Goal: Transaction & Acquisition: Subscribe to service/newsletter

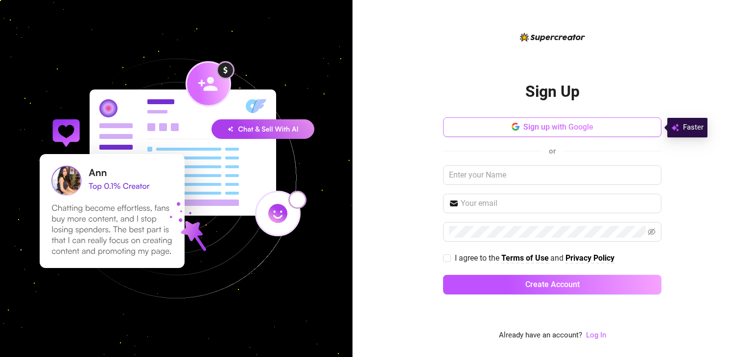
click at [575, 134] on button "Sign up with Google" at bounding box center [552, 128] width 218 height 20
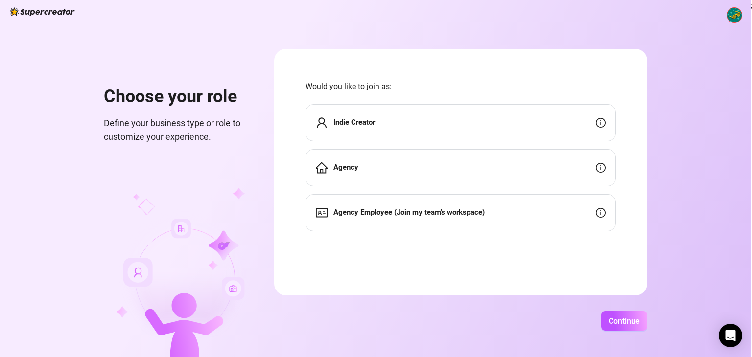
click at [542, 132] on div "Indie Creator" at bounding box center [461, 122] width 310 height 37
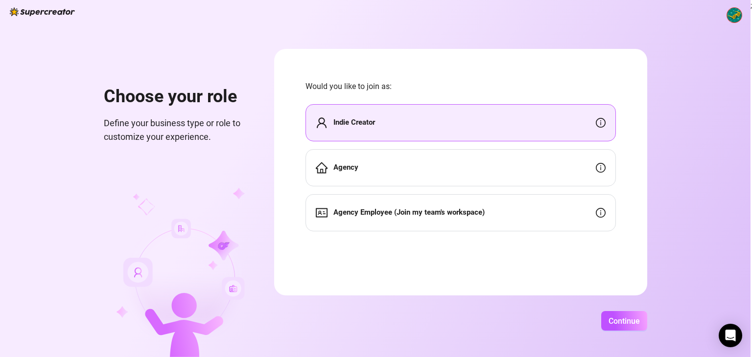
click at [602, 121] on icon "info-circle" at bounding box center [601, 123] width 10 height 10
click at [495, 185] on div "Agency" at bounding box center [461, 167] width 310 height 37
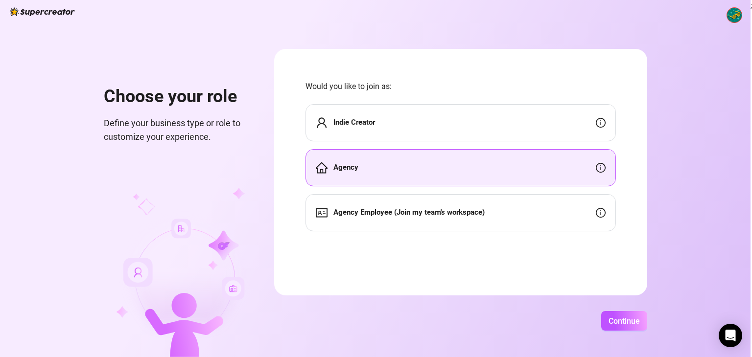
click at [492, 218] on div "Agency Employee (Join my team's workspace)" at bounding box center [461, 212] width 310 height 37
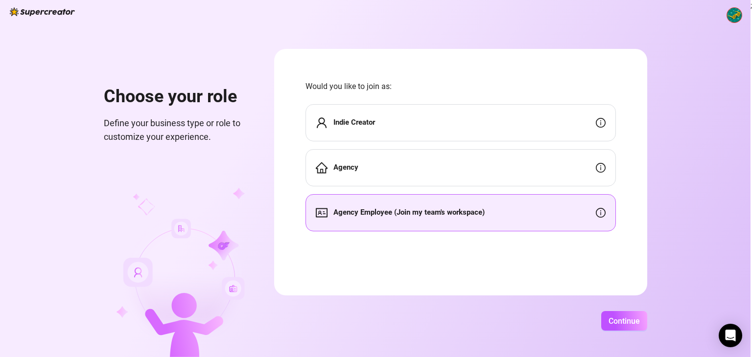
click at [468, 125] on div "Indie Creator" at bounding box center [461, 122] width 310 height 37
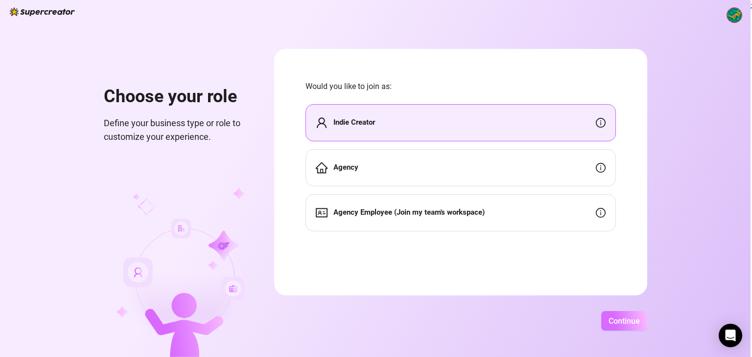
click at [626, 321] on span "Continue" at bounding box center [624, 321] width 31 height 9
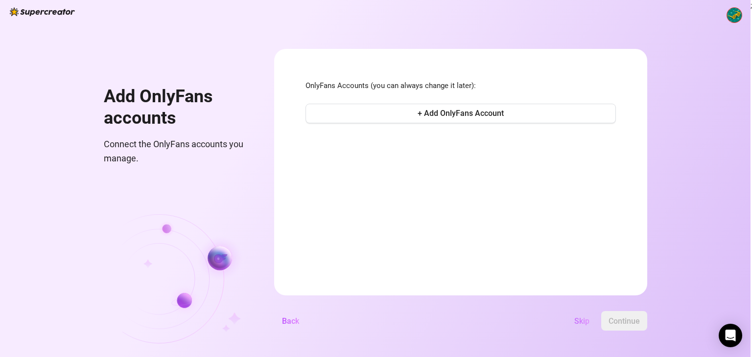
click at [582, 322] on span "Skip" at bounding box center [581, 321] width 15 height 9
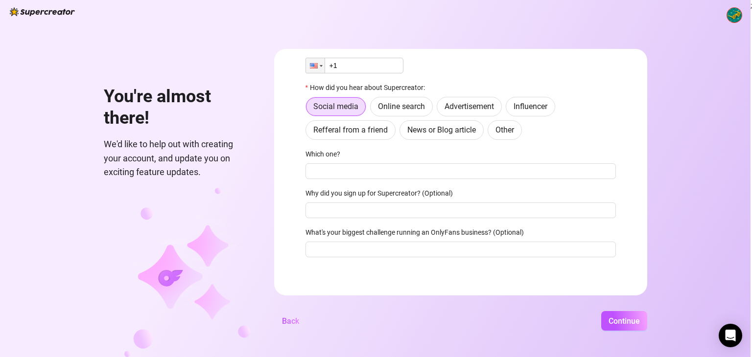
scroll to position [68, 0]
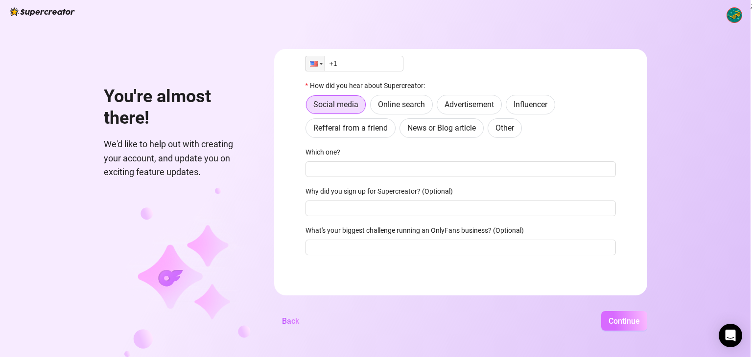
click at [634, 317] on span "Continue" at bounding box center [624, 321] width 31 height 9
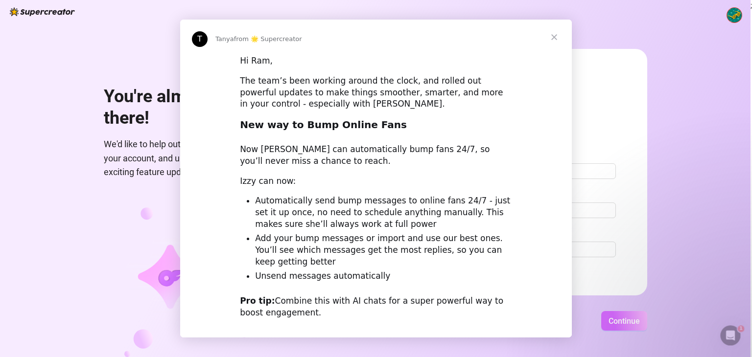
scroll to position [0, 0]
click at [631, 324] on div "Intercom messenger" at bounding box center [376, 178] width 752 height 357
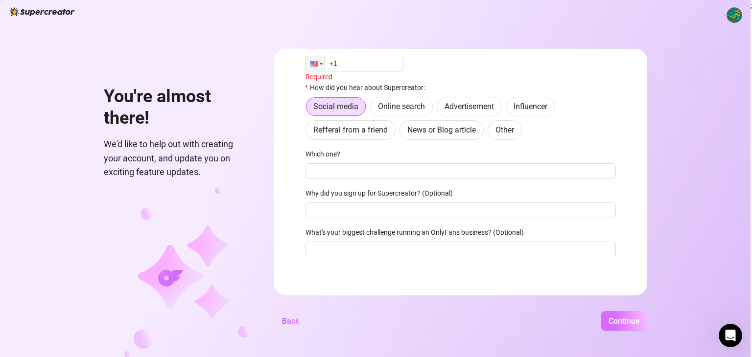
click at [631, 324] on span "Continue" at bounding box center [624, 321] width 31 height 9
